Goal: Communication & Community: Answer question/provide support

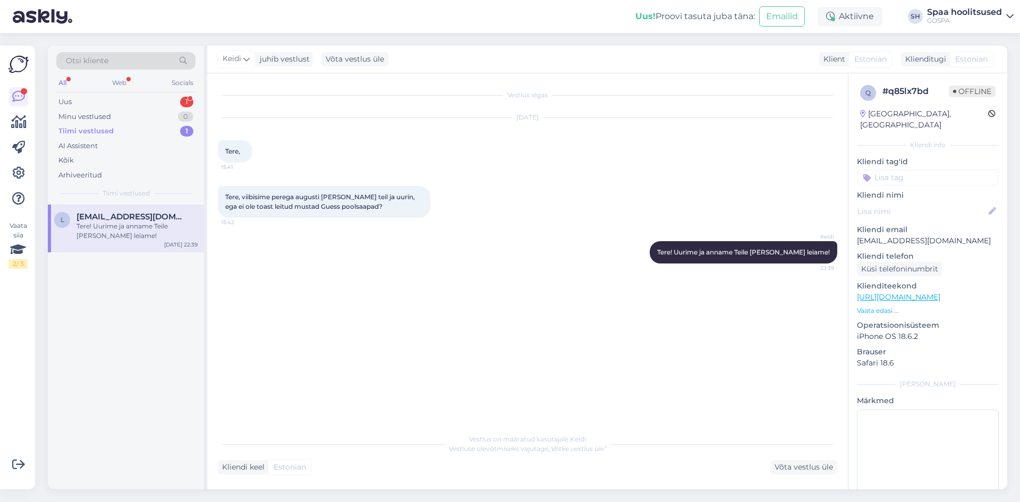
click at [123, 230] on div "Tere! Uurime ja anname Teile [PERSON_NAME] leiame!" at bounding box center [136, 230] width 121 height 19
click at [73, 99] on div "Uus 1" at bounding box center [125, 102] width 139 height 15
click at [106, 239] on div "Tere! Ma kirjutasin Teile Bookingus juba, aga äkki saab siin kiirema lahenduse.…" at bounding box center [136, 230] width 121 height 19
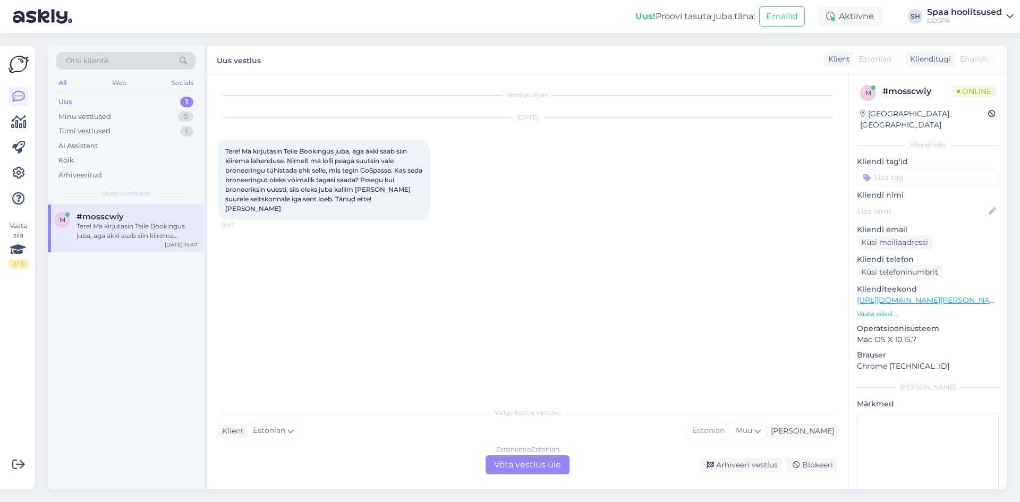
click at [73, 100] on div "Uus 1" at bounding box center [125, 102] width 139 height 15
click at [122, 238] on div "Tere! Ma kirjutasin Teile Bookingus juba, aga äkki saab siin kiirema lahenduse.…" at bounding box center [136, 230] width 121 height 19
click at [106, 130] on div "Tiimi vestlused" at bounding box center [84, 131] width 52 height 11
click at [111, 225] on div "Tere! Uurime ja anname Teile [PERSON_NAME] leiame!" at bounding box center [136, 230] width 121 height 19
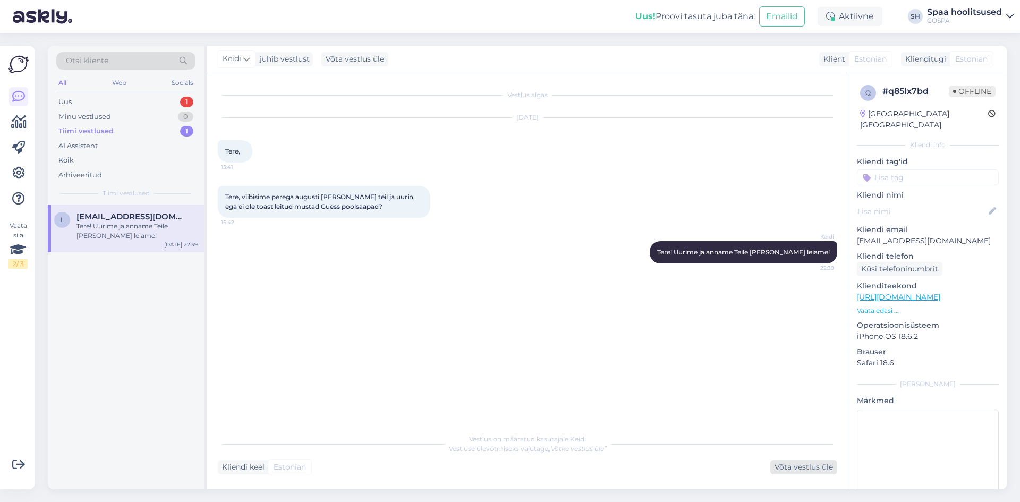
click at [802, 469] on div "Võta vestlus üle" at bounding box center [803, 467] width 67 height 14
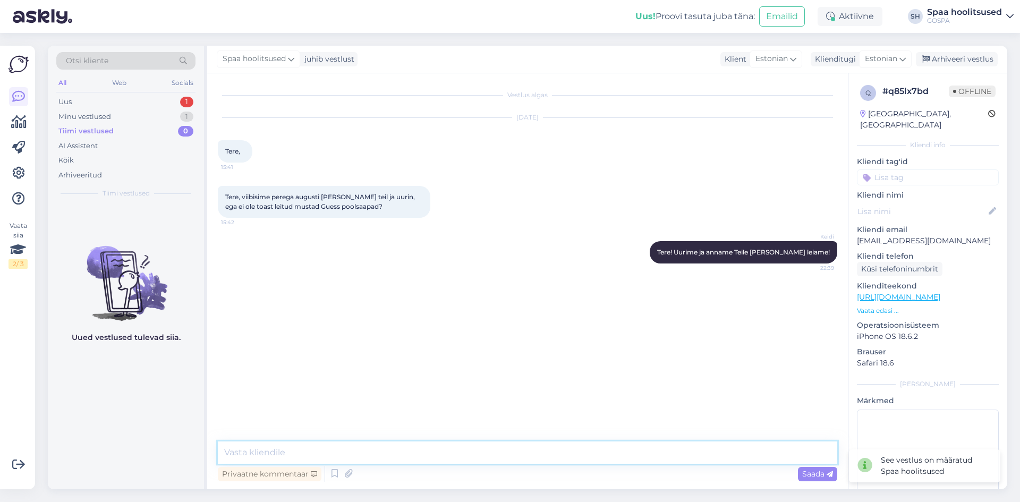
click at [287, 449] on textarea at bounding box center [527, 452] width 619 height 22
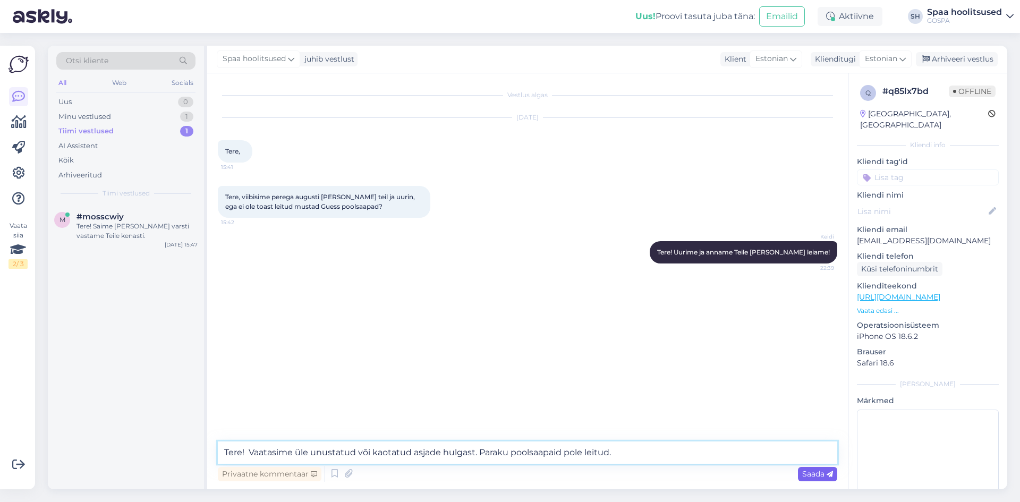
type textarea "Tere! Vaatasime üle unustatud või kaotatud asjade hulgast. Paraku poolsaapaid p…"
click at [813, 473] on span "Saada" at bounding box center [817, 474] width 31 height 10
